Goal: Task Accomplishment & Management: Manage account settings

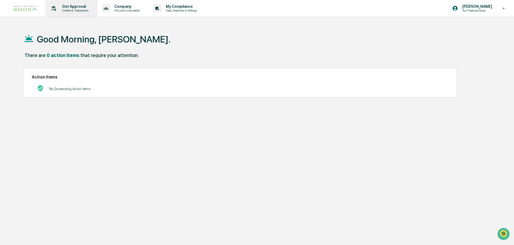
click at [73, 9] on p "Content & Transactions" at bounding box center [74, 11] width 33 height 4
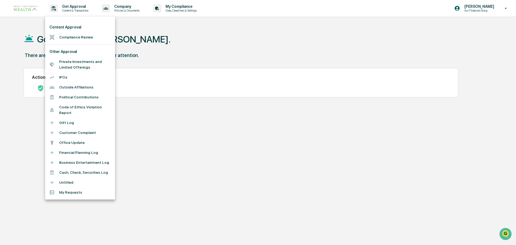
click at [66, 37] on li "Compliance Review" at bounding box center [80, 37] width 70 height 10
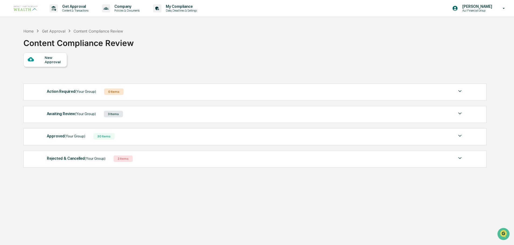
click at [60, 115] on div "Awaiting Review (Your Group)" at bounding box center [71, 113] width 49 height 7
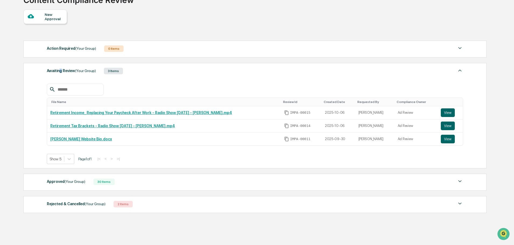
scroll to position [60, 0]
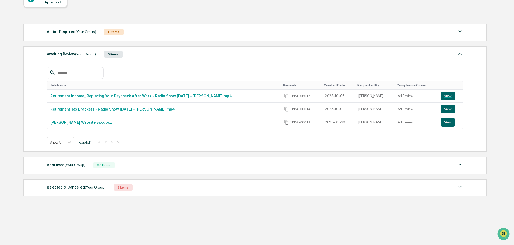
click at [60, 165] on div "Approved (Your Group)" at bounding box center [66, 164] width 38 height 7
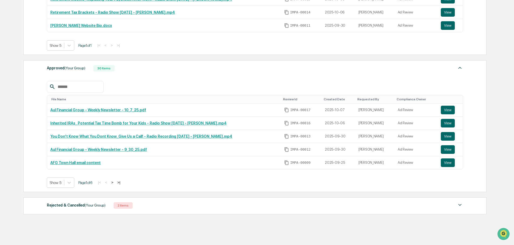
scroll to position [167, 0]
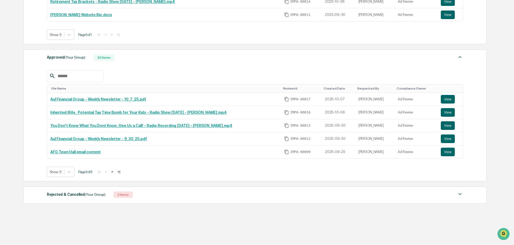
click at [126, 173] on div "Show 5 Page 1 of 6 |< < > >|" at bounding box center [255, 172] width 416 height 10
click at [122, 171] on button ">|" at bounding box center [119, 171] width 6 height 5
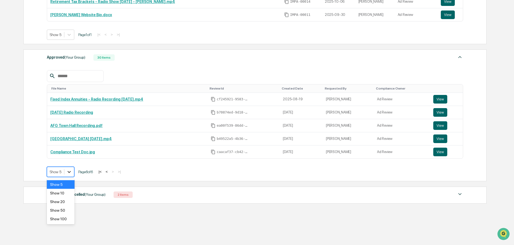
click at [72, 172] on icon at bounding box center [68, 171] width 5 height 5
click at [64, 220] on div "Show 100" at bounding box center [61, 219] width 28 height 9
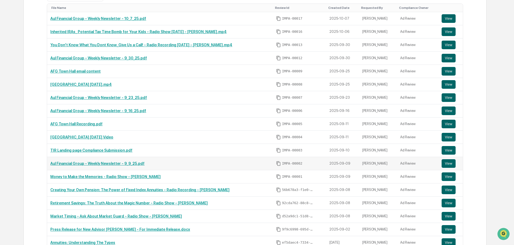
scroll to position [275, 0]
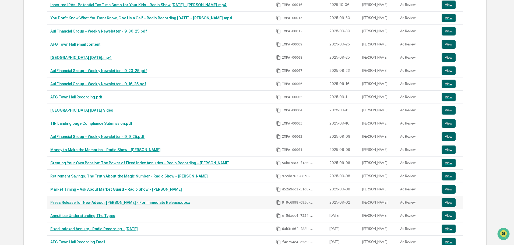
click at [97, 202] on link "Press Release for New Advisor Tracey Richardson - For Immediate Release.docx" at bounding box center [120, 202] width 140 height 4
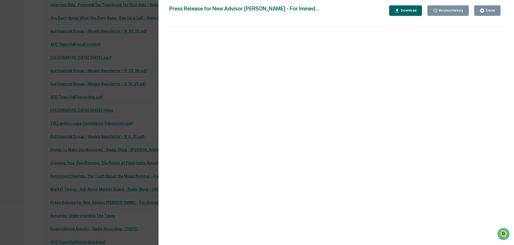
click at [461, 10] on div "Version History" at bounding box center [450, 11] width 26 height 4
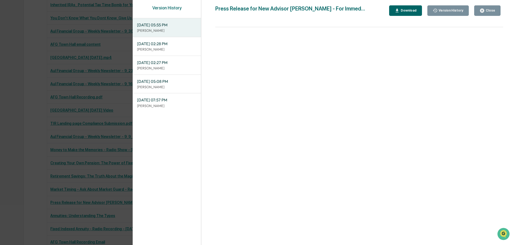
click at [484, 13] on icon "button" at bounding box center [481, 10] width 5 height 5
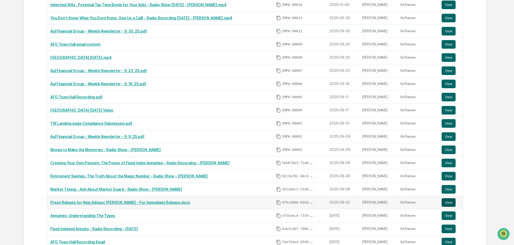
click at [445, 201] on button "View" at bounding box center [448, 202] width 14 height 9
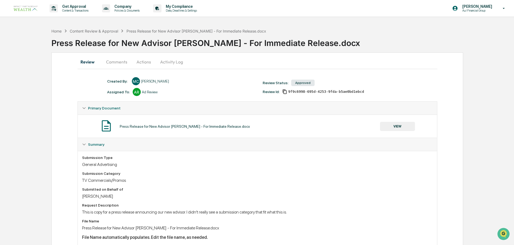
click at [114, 61] on button "Comments" at bounding box center [117, 61] width 30 height 13
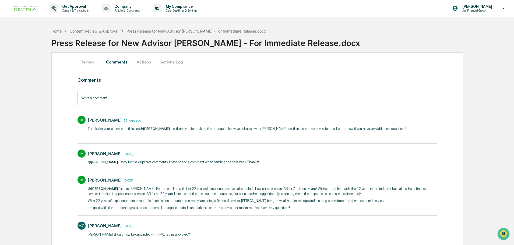
click at [82, 65] on button "Review" at bounding box center [89, 61] width 24 height 13
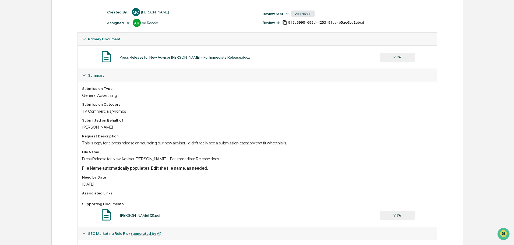
scroll to position [81, 0]
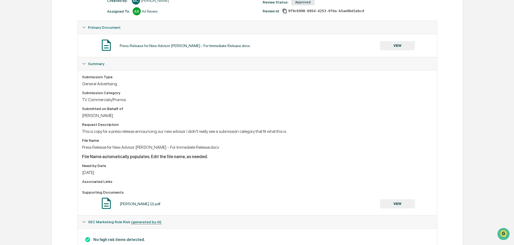
click at [409, 44] on button "VIEW" at bounding box center [397, 45] width 35 height 9
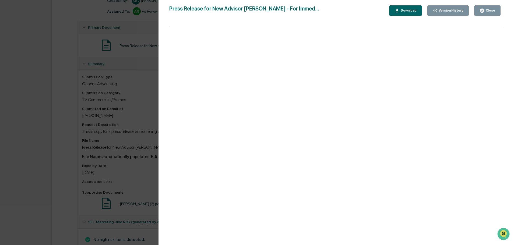
click at [443, 10] on div "Version History" at bounding box center [450, 11] width 26 height 4
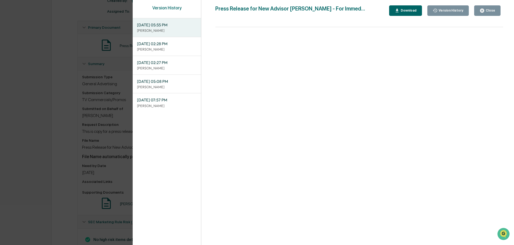
click at [154, 84] on p "Isabel Artidiello" at bounding box center [167, 86] width 60 height 5
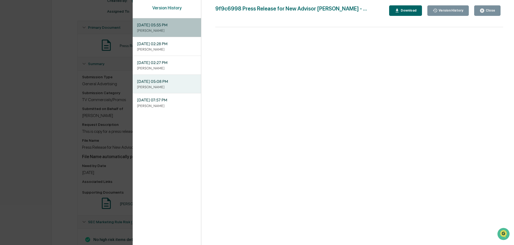
click at [159, 28] on span "09/30/2025, 05:55 PM" at bounding box center [167, 25] width 60 height 6
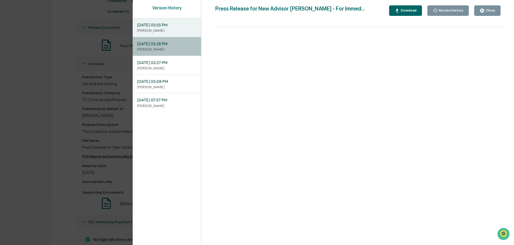
click at [172, 51] on p "[PERSON_NAME]" at bounding box center [167, 49] width 60 height 5
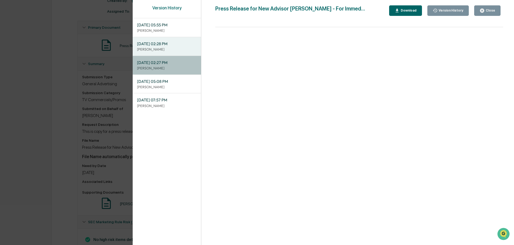
click at [172, 64] on span "09/09/2025, 02:27 PM" at bounding box center [167, 63] width 60 height 6
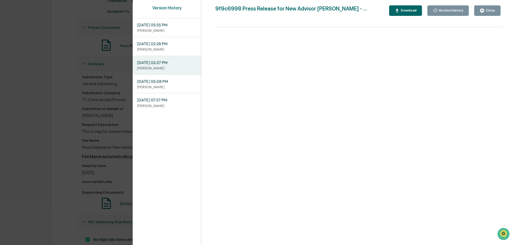
click at [162, 33] on p "[PERSON_NAME]" at bounding box center [167, 30] width 60 height 5
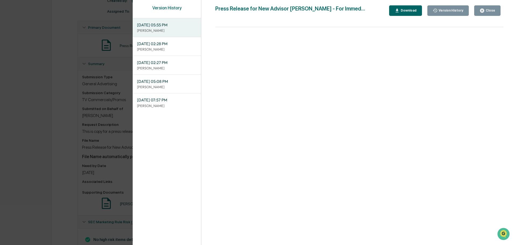
click at [150, 88] on p "Isabel Artidiello" at bounding box center [167, 86] width 60 height 5
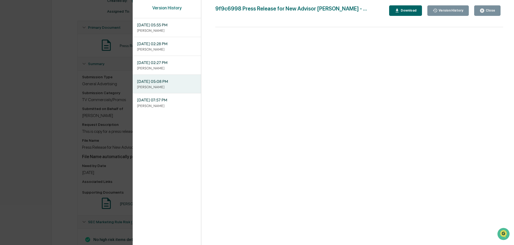
click at [490, 10] on div "Close" at bounding box center [489, 11] width 10 height 4
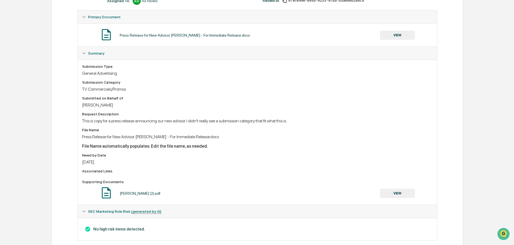
scroll to position [101, 0]
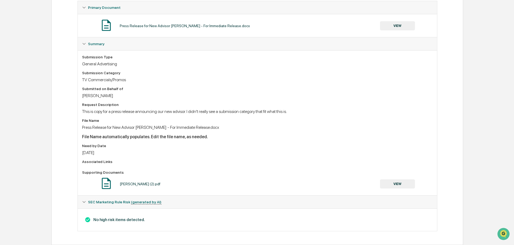
click at [395, 184] on button "VIEW" at bounding box center [397, 183] width 35 height 9
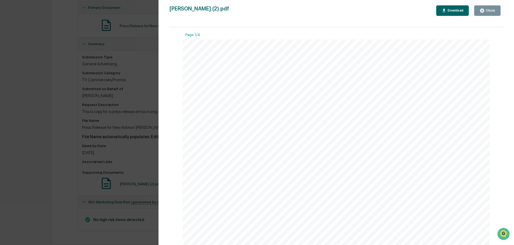
click at [491, 9] on div "Close" at bounding box center [489, 11] width 10 height 4
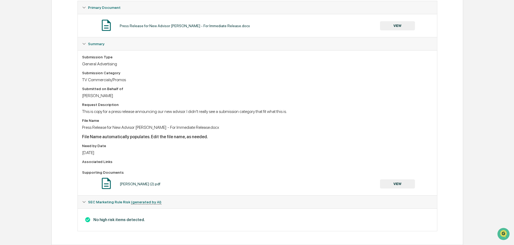
click at [145, 187] on div "Tracey Richardson (2).pdf VIEW" at bounding box center [257, 184] width 351 height 14
click at [397, 185] on button "VIEW" at bounding box center [397, 183] width 35 height 9
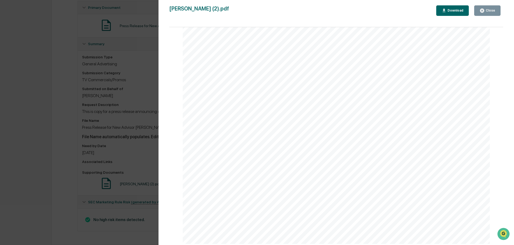
scroll to position [1049, 0]
click at [82, 104] on div "Version History 09/09/2025, 02:27 PM Meghan Caviris Tracey Richardson (2).pdf C…" at bounding box center [257, 122] width 514 height 245
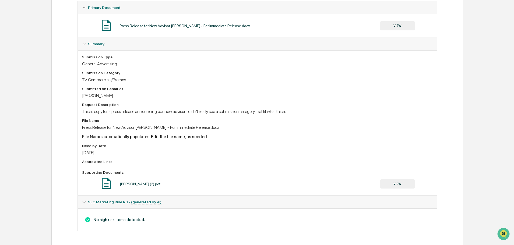
click at [385, 24] on button "VIEW" at bounding box center [397, 25] width 35 height 9
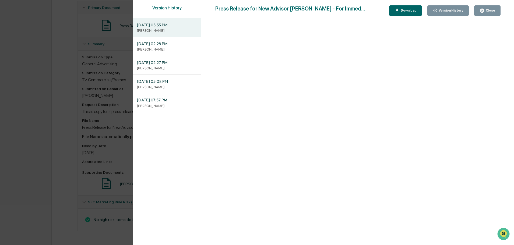
click at [161, 83] on span "09/04/2025, 05:08 PM" at bounding box center [167, 82] width 60 height 6
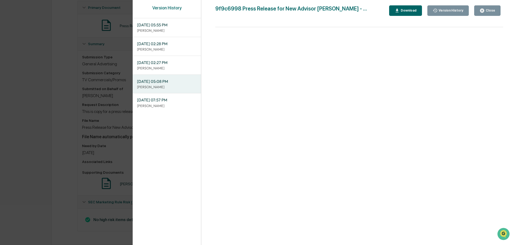
click at [414, 11] on div "Download" at bounding box center [407, 11] width 17 height 4
click at [164, 29] on p "[PERSON_NAME]" at bounding box center [167, 30] width 60 height 5
